Goal: Find specific page/section: Find specific page/section

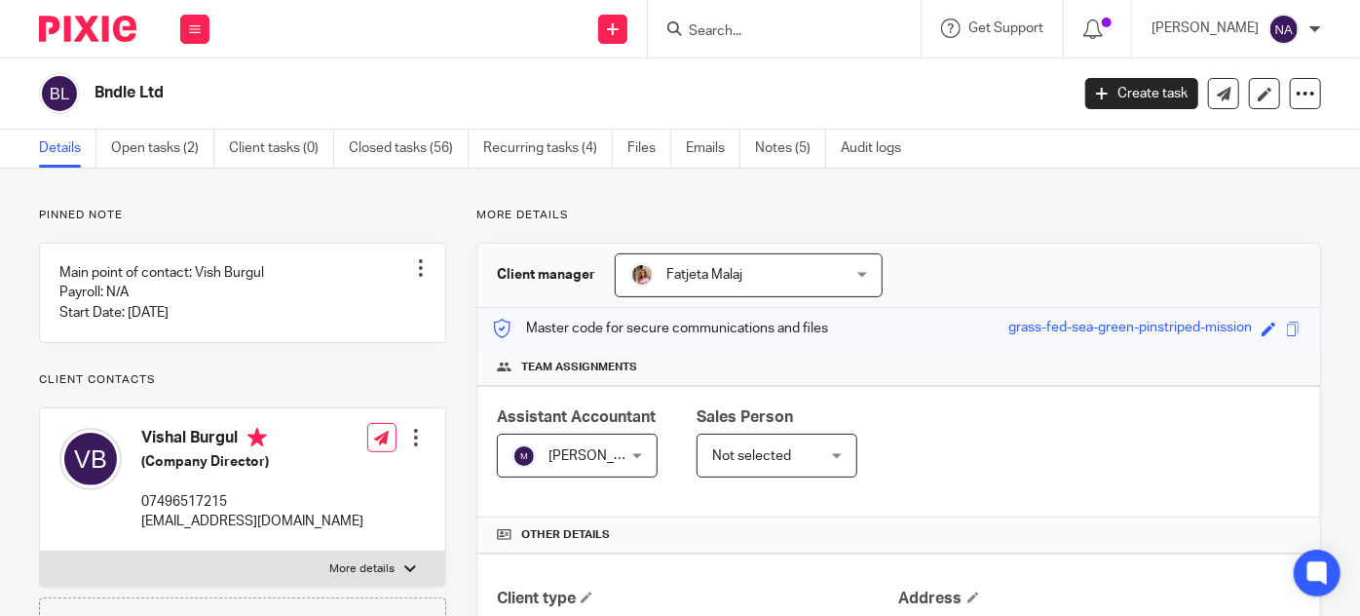
click at [773, 29] on input "Search" at bounding box center [774, 32] width 175 height 18
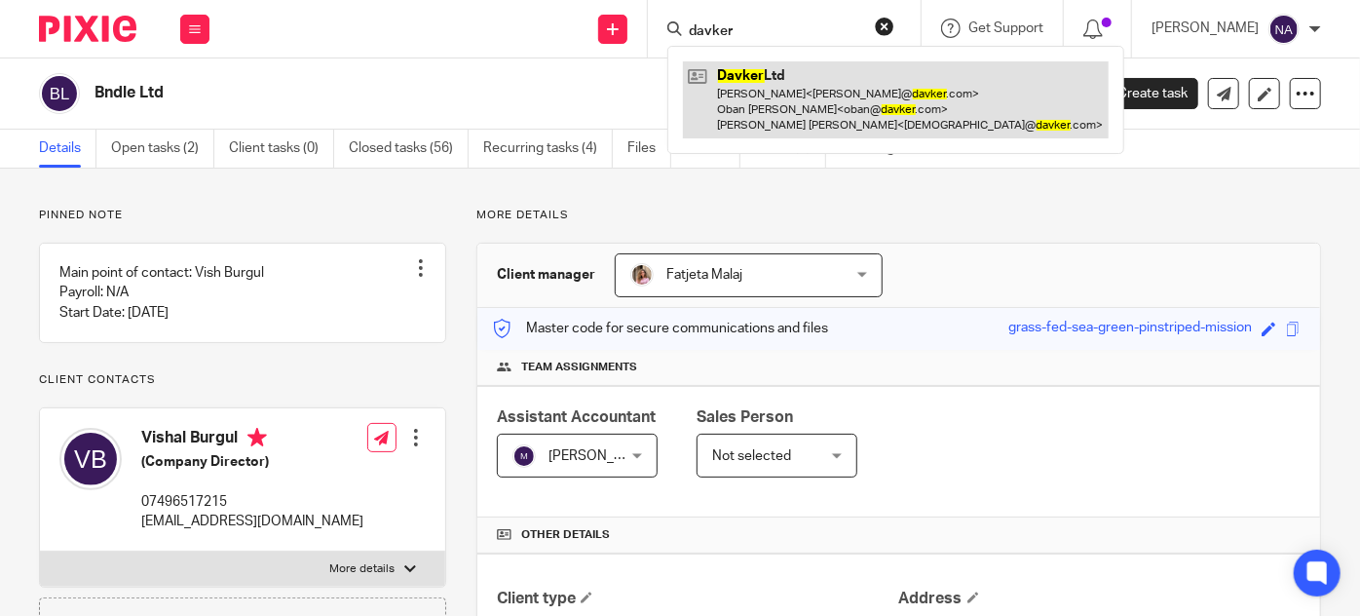
type input "davker"
click at [851, 87] on link at bounding box center [896, 99] width 426 height 77
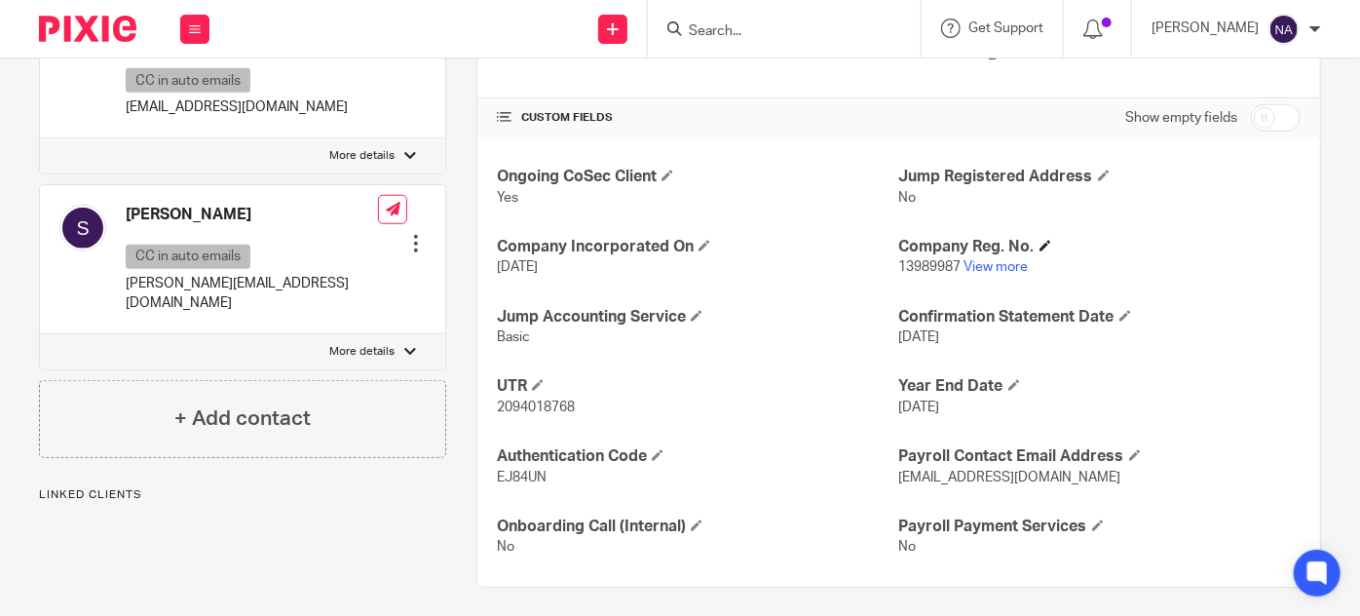
scroll to position [612, 0]
click at [977, 260] on link "View more" at bounding box center [996, 266] width 64 height 14
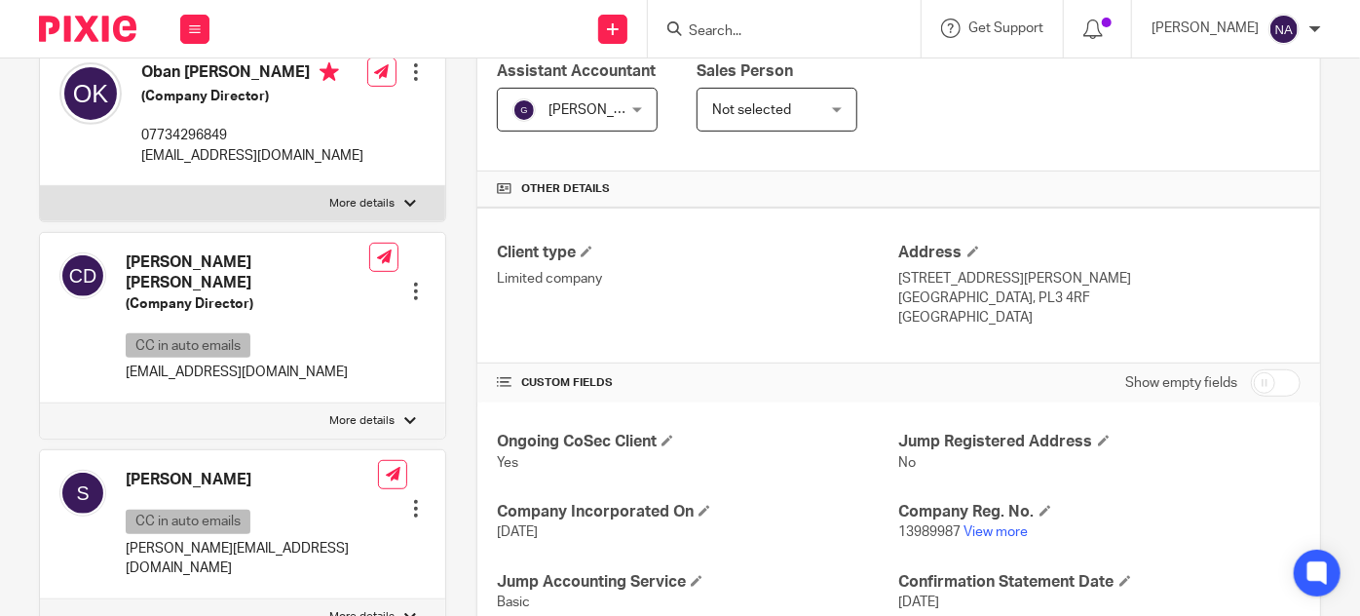
scroll to position [257, 0]
